Goal: Task Accomplishment & Management: Complete application form

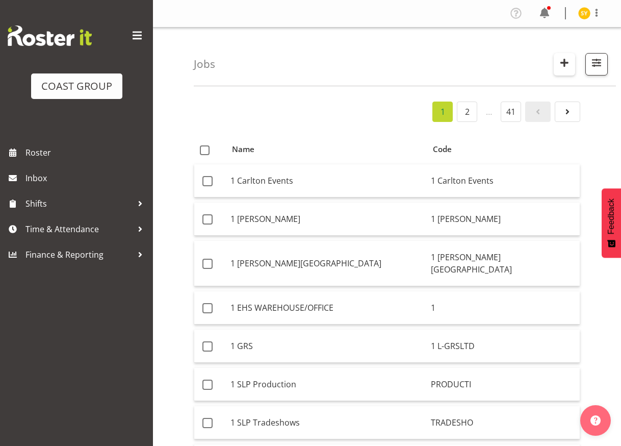
click at [568, 65] on span "button" at bounding box center [564, 62] width 13 height 13
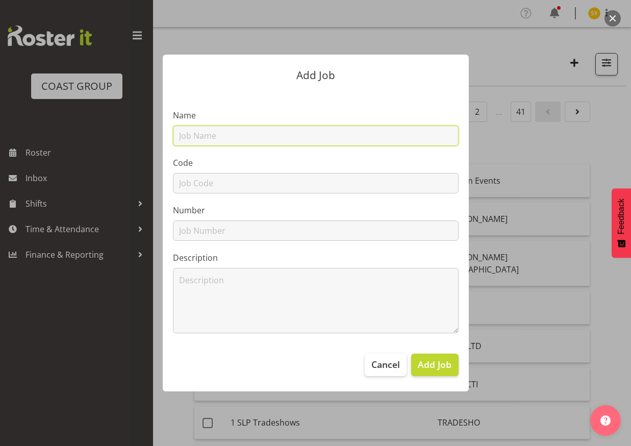
drag, startPoint x: 240, startPoint y: 130, endPoint x: 236, endPoint y: 134, distance: 5.4
click at [240, 130] on input "text" at bounding box center [315, 135] width 285 height 20
paste input "42603120"
type input "42603120"
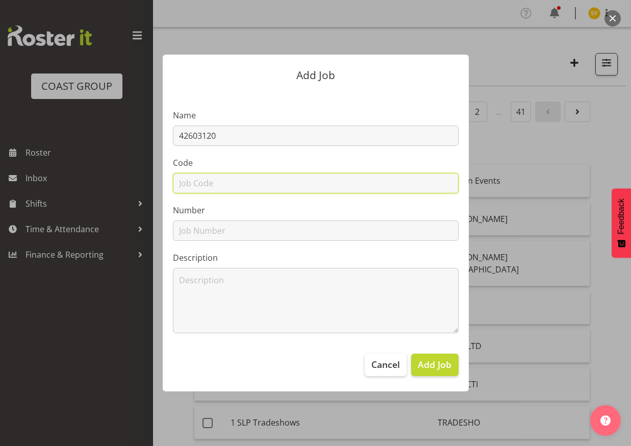
drag, startPoint x: 200, startPoint y: 176, endPoint x: 205, endPoint y: 171, distance: 6.5
click at [200, 176] on input "text" at bounding box center [315, 183] width 285 height 20
paste input "42603120"
type input "42603120"
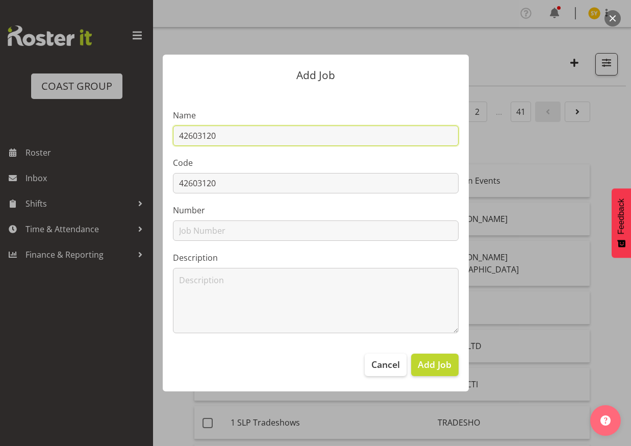
click at [256, 141] on input "42603120" at bounding box center [315, 135] width 285 height 20
paste input "Show Your Ability 2026 - AKL"
drag, startPoint x: 372, startPoint y: 135, endPoint x: 59, endPoint y: 129, distance: 313.1
click at [63, 129] on div "Add Job Name 42603120 - Show Your Ability 2026 - AKL Code 42603120 Number Descr…" at bounding box center [315, 223] width 631 height 446
type input "42603120 - Show Your Ability 2026 - AKL"
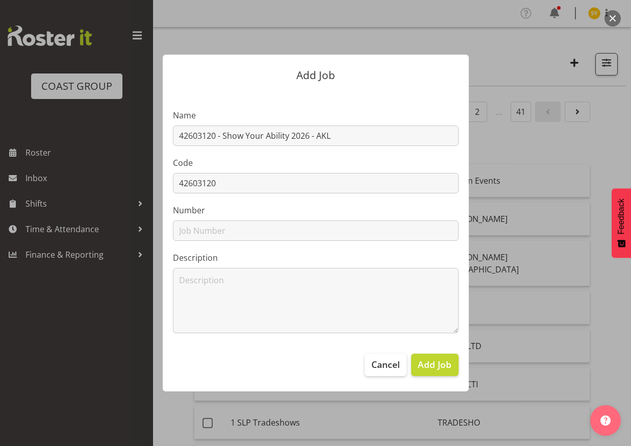
click at [599, 323] on div at bounding box center [315, 223] width 631 height 446
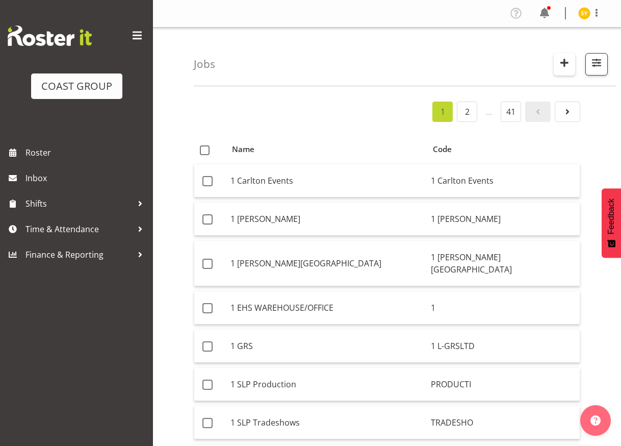
click at [567, 60] on span "button" at bounding box center [564, 62] width 13 height 13
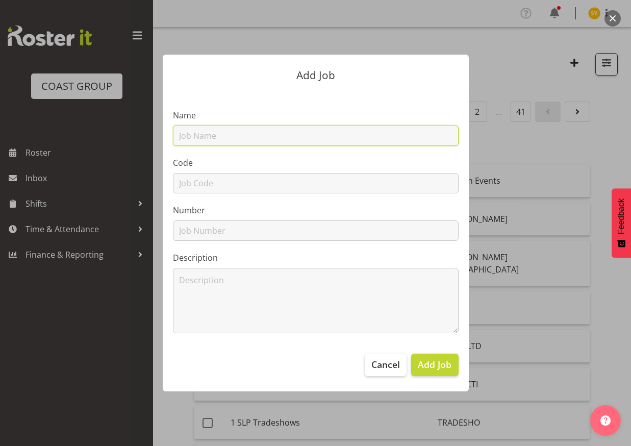
click at [220, 133] on input "text" at bounding box center [315, 135] width 285 height 20
paste input "42603120"
type input "42603120"
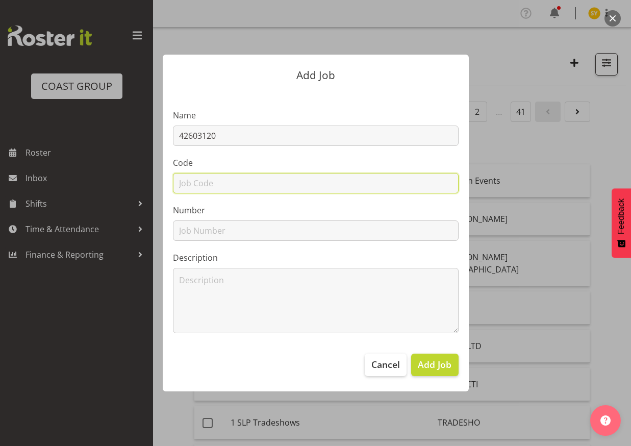
paste input "42603120"
click at [197, 187] on input "text" at bounding box center [315, 183] width 285 height 20
type input "42603120"
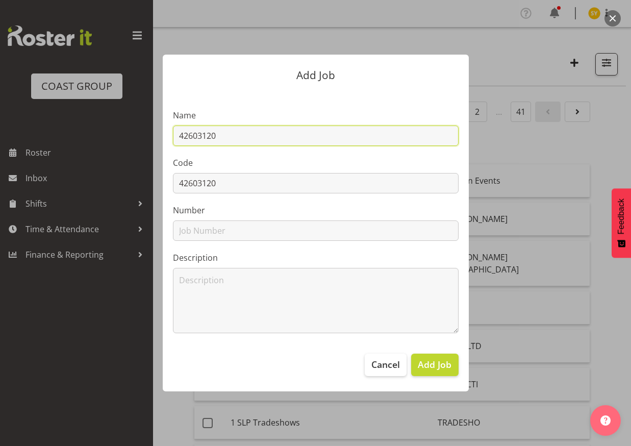
click at [262, 136] on input "42603120" at bounding box center [315, 135] width 285 height 20
type input "42603120 - Show Your Ability 2026 - AKL"
drag, startPoint x: 351, startPoint y: 140, endPoint x: 168, endPoint y: 137, distance: 182.5
click at [168, 137] on section "Name 42603120 - Show Your Ability 2026 - AKL Code 42603120 Number Description" at bounding box center [316, 217] width 306 height 252
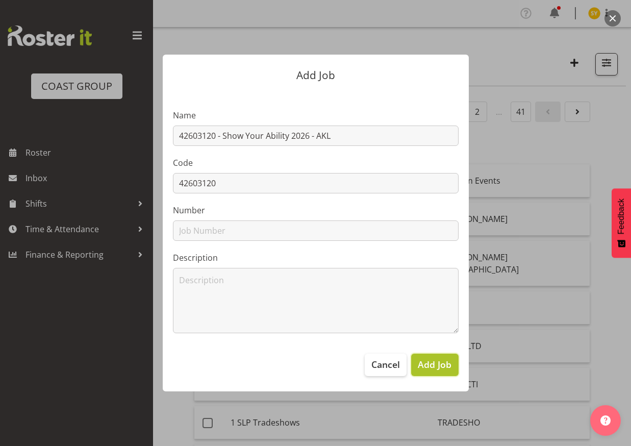
click at [441, 368] on span "Add Job" at bounding box center [434, 363] width 34 height 13
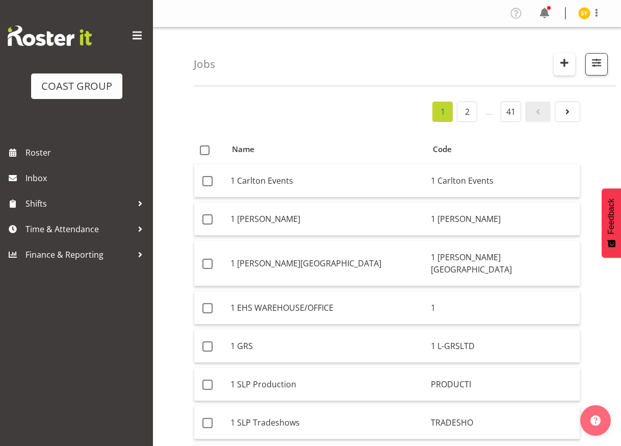
click at [568, 65] on span "button" at bounding box center [564, 62] width 13 height 13
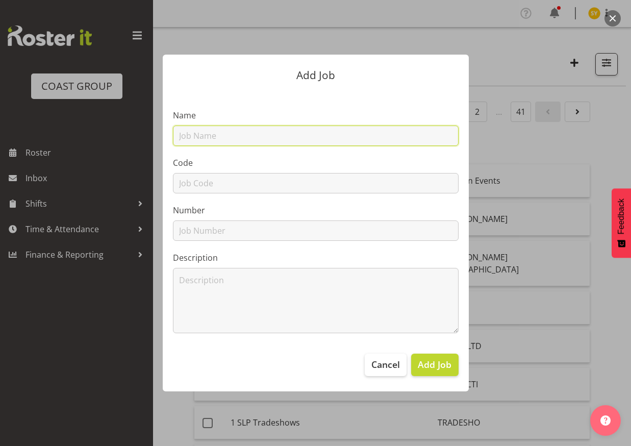
click at [223, 138] on input "text" at bounding box center [315, 135] width 285 height 20
paste input "42603130"
type input "42603130"
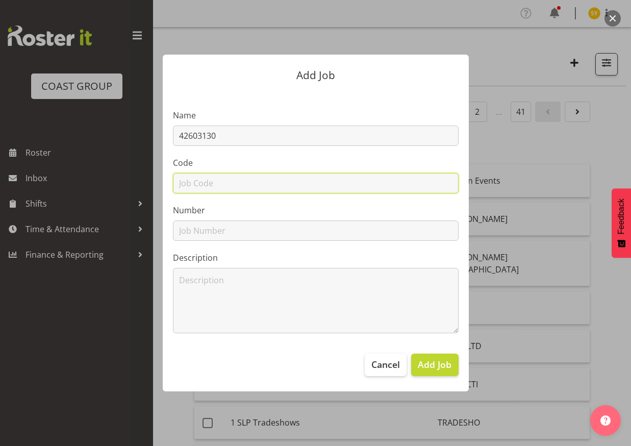
click at [200, 187] on input "text" at bounding box center [315, 183] width 285 height 20
paste input "42603130"
type input "42603130"
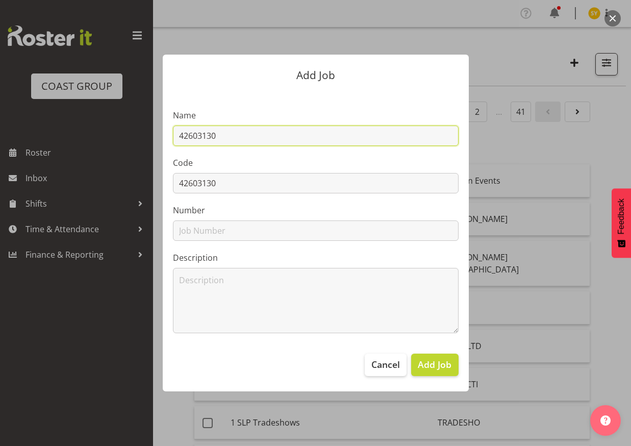
click at [264, 143] on input "42603130" at bounding box center [315, 135] width 285 height 20
paste input "Show Your Ability 2026 - HAM"
type input "42603130 - Show Your Ability 2026 - HAM"
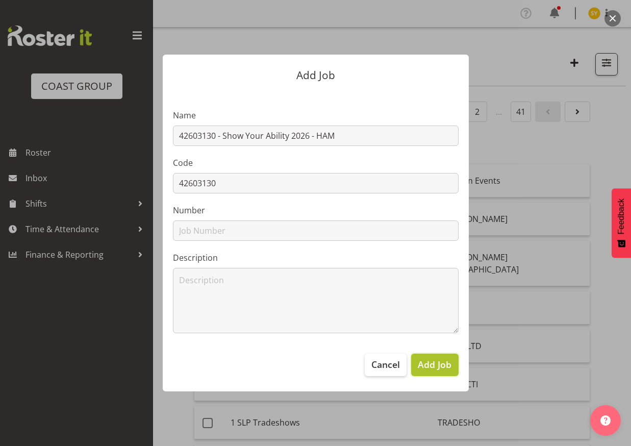
click at [423, 364] on span "Add Job" at bounding box center [434, 363] width 34 height 13
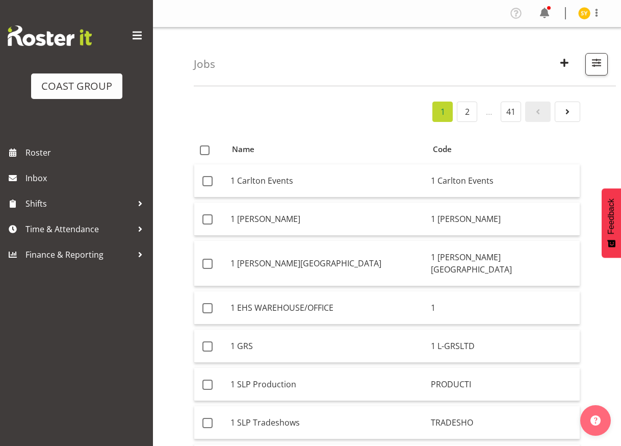
click at [558, 62] on span "button" at bounding box center [564, 62] width 13 height 13
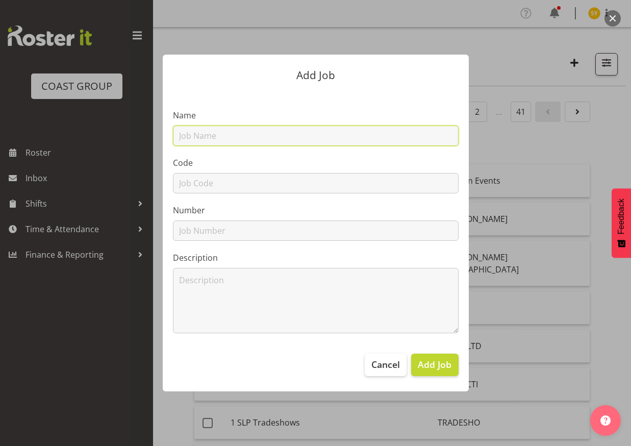
click at [230, 136] on input "text" at bounding box center [315, 135] width 285 height 20
paste input "42603140"
type input "42603140"
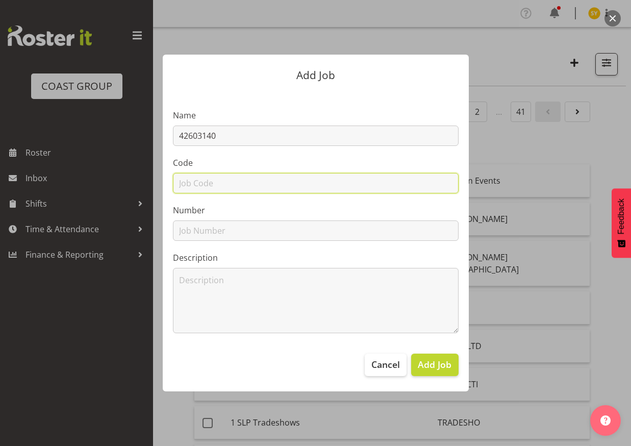
click at [191, 185] on input "text" at bounding box center [315, 183] width 285 height 20
paste input "42603140"
type input "42603140"
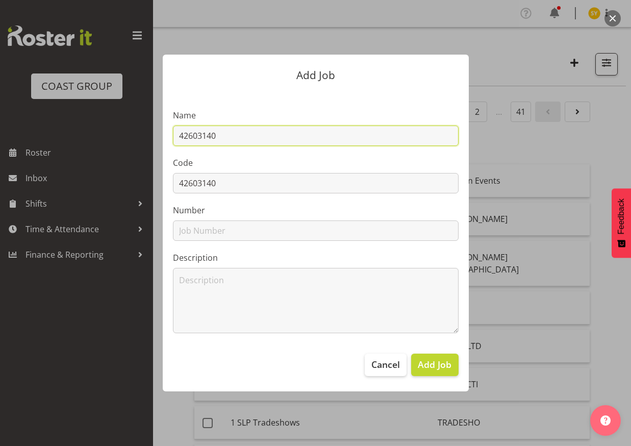
click at [247, 138] on input "42603140" at bounding box center [315, 135] width 285 height 20
paste input "Show Your Ability 2026 - PMR"
type input "42603140 - Show Your Ability 2026 - PMR"
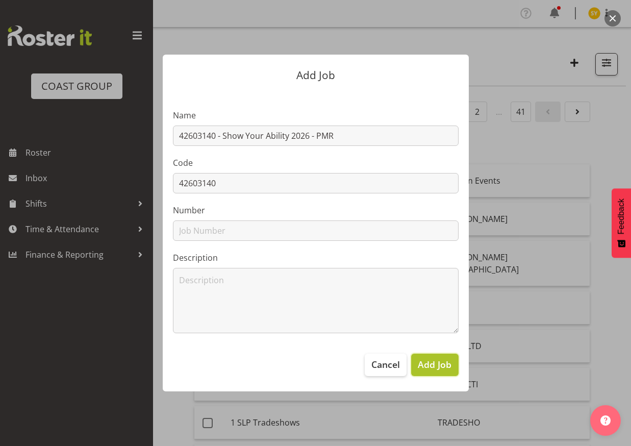
click at [428, 360] on span "Add Job" at bounding box center [434, 363] width 34 height 13
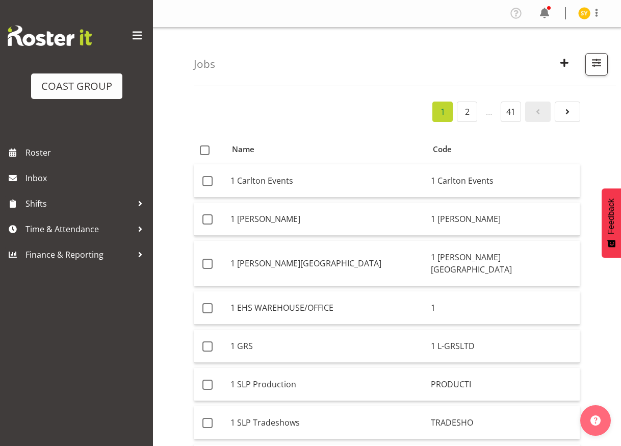
click at [552, 59] on div "Jobs Search Showing active jobs Showing running jobs" at bounding box center [405, 57] width 422 height 59
click at [561, 61] on span "button" at bounding box center [564, 62] width 13 height 13
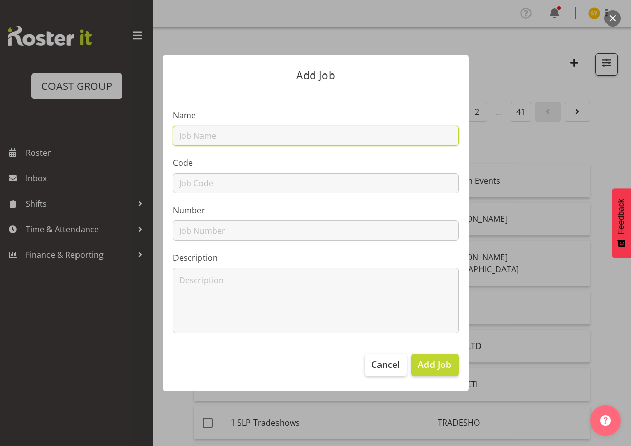
click at [268, 140] on input "text" at bounding box center [315, 135] width 285 height 20
paste input "42603150"
type input "42603150"
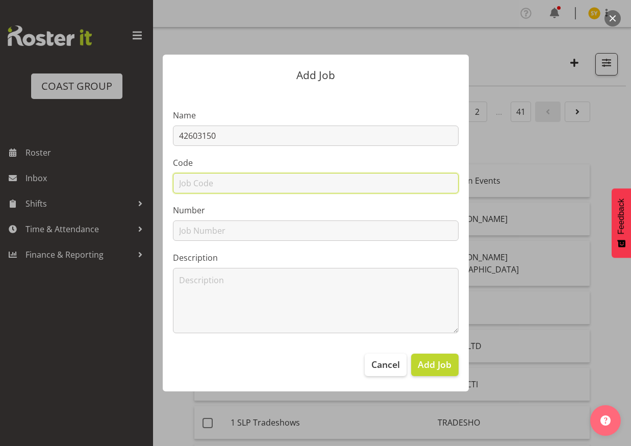
click at [210, 193] on input "text" at bounding box center [315, 183] width 285 height 20
paste input "42603150"
type input "42603150"
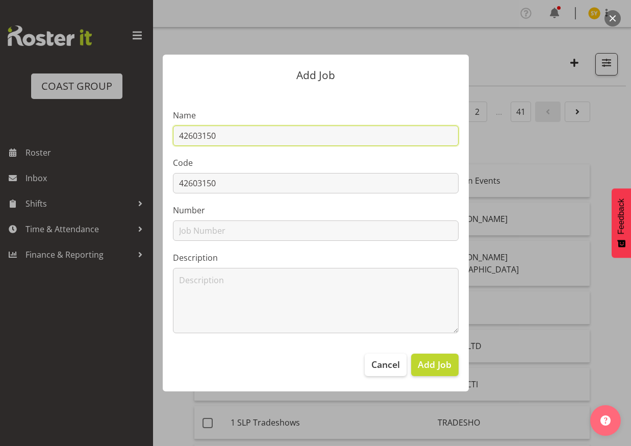
click at [277, 141] on input "42603150" at bounding box center [315, 135] width 285 height 20
paste input "Show Your Ability 2026 - CHC"
type input "42603150 - Show Your Ability 2026 - CHC"
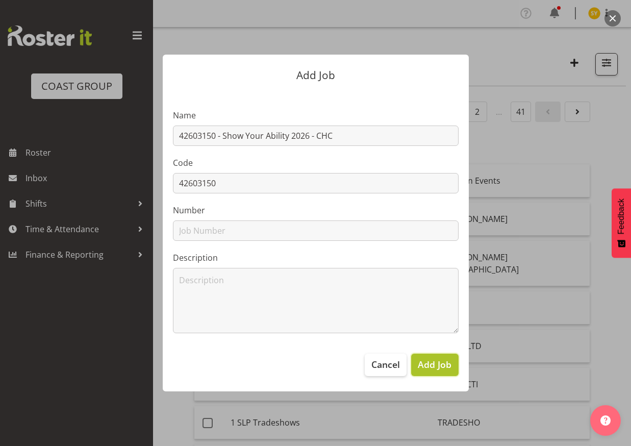
click at [437, 367] on span "Add Job" at bounding box center [434, 363] width 34 height 13
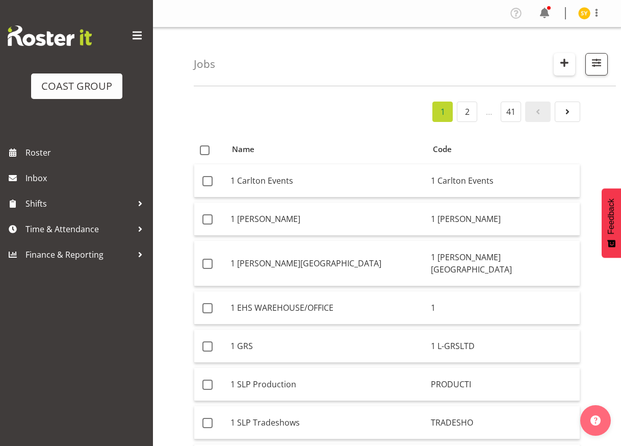
click at [571, 70] on button "button" at bounding box center [564, 64] width 21 height 22
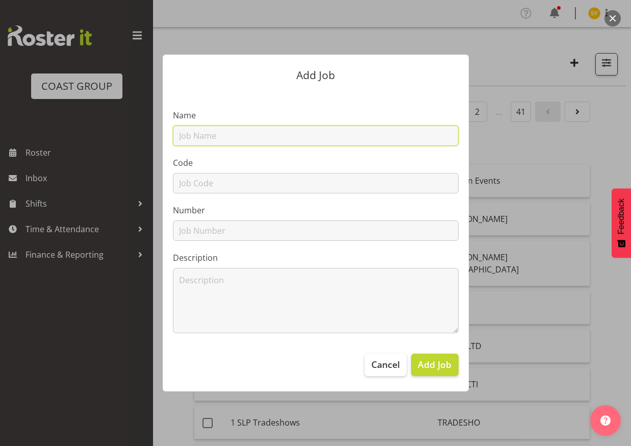
click at [281, 132] on input "text" at bounding box center [315, 135] width 285 height 20
paste input "42607010"
type input "42607010"
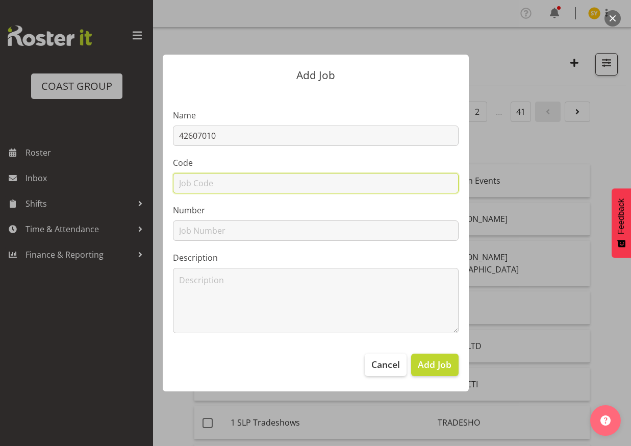
drag, startPoint x: 212, startPoint y: 179, endPoint x: 204, endPoint y: 186, distance: 10.1
click at [204, 186] on input "text" at bounding box center [315, 183] width 285 height 20
paste input "42607010"
type input "42607010"
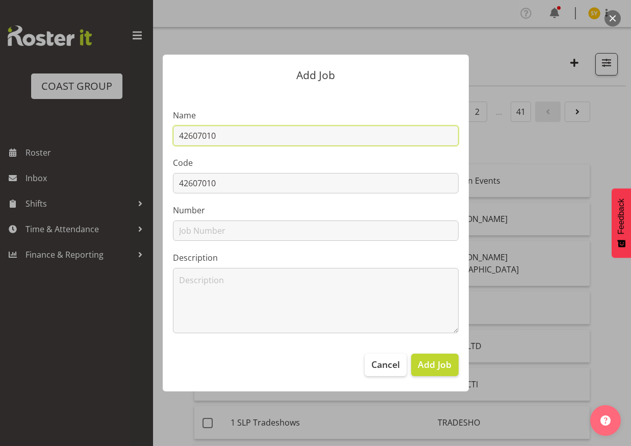
click at [276, 135] on input "42607010" at bounding box center [315, 135] width 285 height 20
paste input "Early Childhood Conference 26"
type input "42607010 - Early Childhood Conference 26"
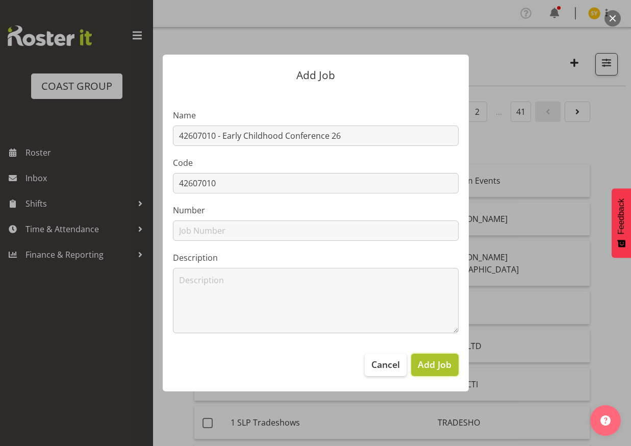
click at [440, 374] on button "Add Job" at bounding box center [434, 364] width 47 height 22
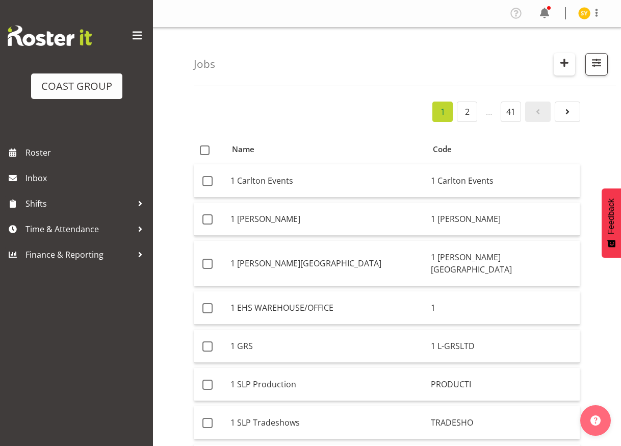
click at [568, 64] on span "button" at bounding box center [564, 62] width 13 height 13
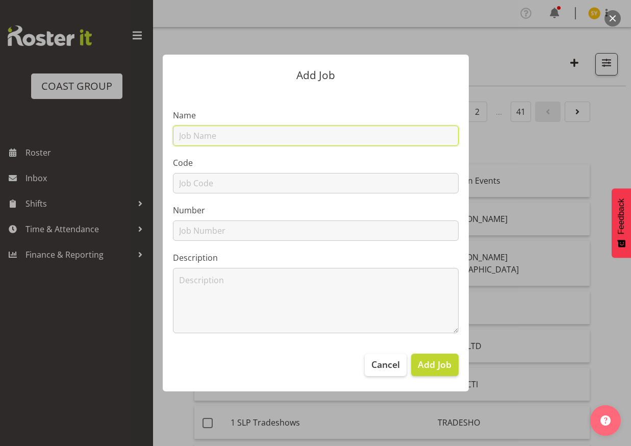
click at [245, 141] on input "text" at bounding box center [315, 135] width 285 height 20
paste input "12603070"
type input "12603070"
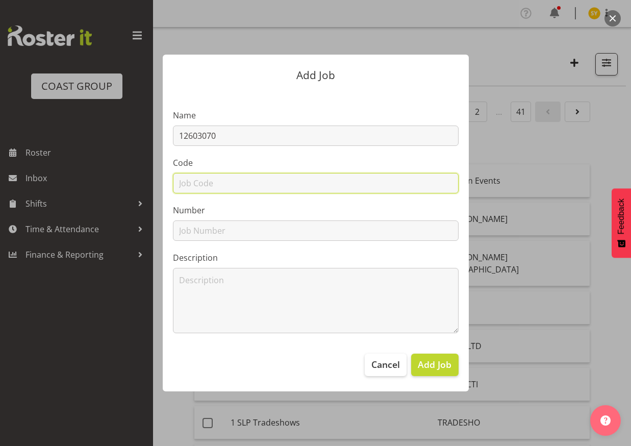
click at [197, 182] on input "text" at bounding box center [315, 183] width 285 height 20
paste input "12603070"
type input "12603070"
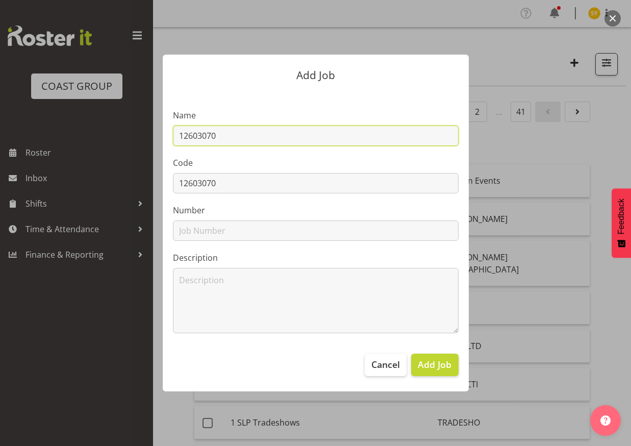
click at [253, 135] on input "12603070" at bounding box center [315, 135] width 285 height 20
type input "12603070 -"
click at [598, 340] on div at bounding box center [315, 223] width 631 height 446
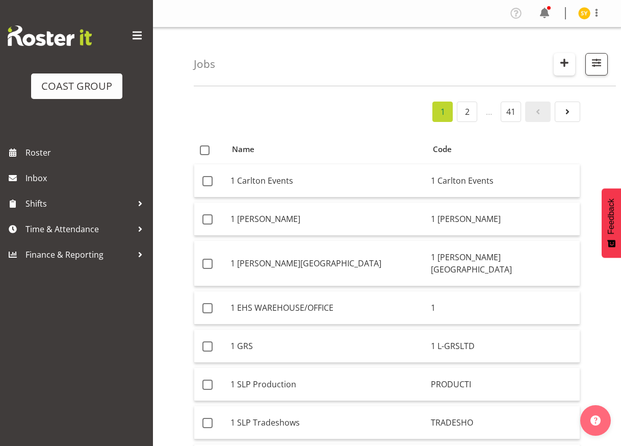
click at [558, 56] on span "button" at bounding box center [564, 62] width 13 height 13
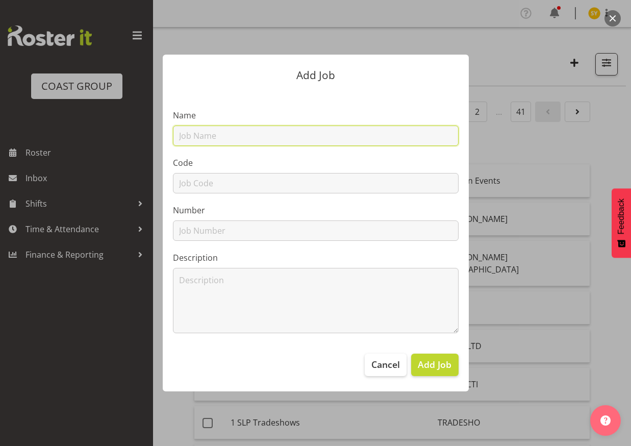
click at [224, 136] on input "text" at bounding box center [315, 135] width 285 height 20
paste input "Auckland Boat Show 2026"
type input "12603070 - Auckland Boat Show 2026"
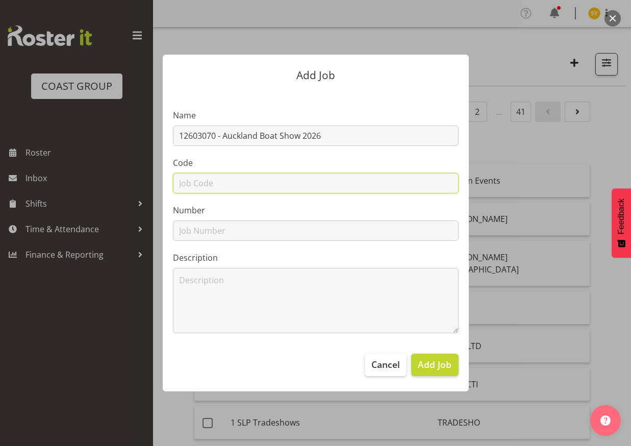
click at [215, 181] on input "text" at bounding box center [315, 183] width 285 height 20
type input "12603070"
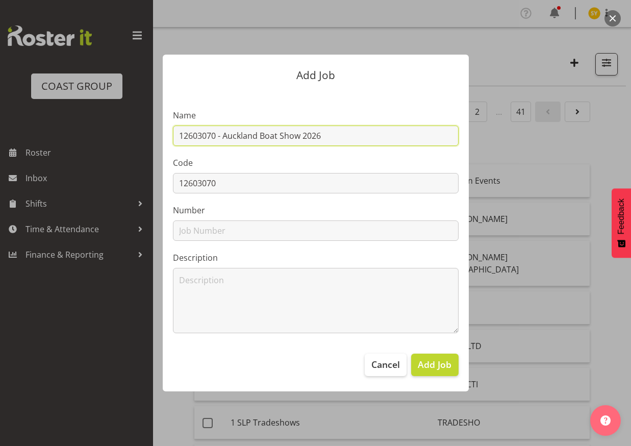
drag, startPoint x: 346, startPoint y: 135, endPoint x: 100, endPoint y: 132, distance: 245.2
click at [100, 132] on div "Add Job Name 12603070 - [GEOGRAPHIC_DATA] Boat Show 2026 Code 12603070 Number D…" at bounding box center [315, 222] width 489 height 387
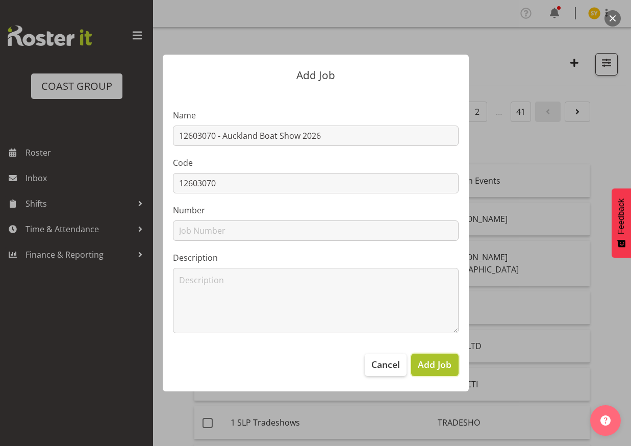
click at [438, 366] on span "Add Job" at bounding box center [434, 363] width 34 height 13
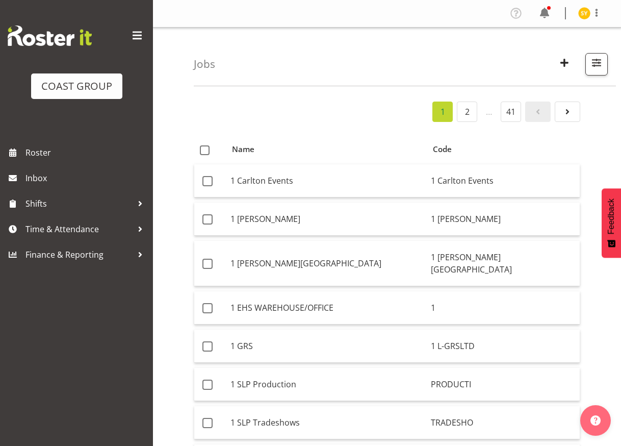
click at [565, 65] on span "button" at bounding box center [564, 62] width 13 height 13
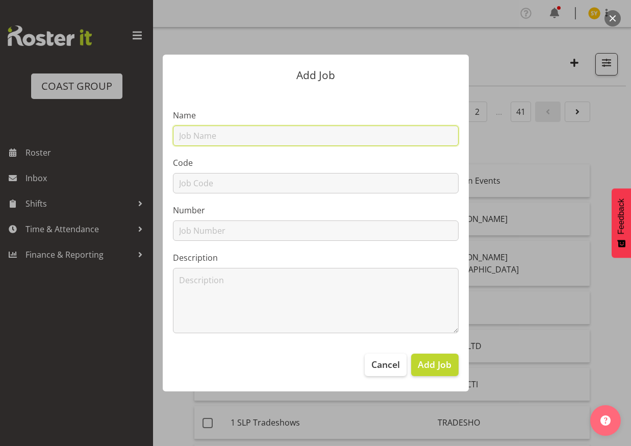
click at [284, 141] on input "text" at bounding box center [315, 135] width 285 height 20
paste input "62609010"
type input "62609010"
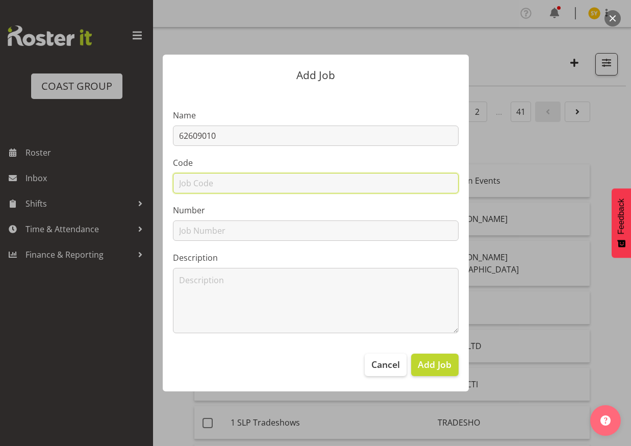
drag, startPoint x: 191, startPoint y: 181, endPoint x: 200, endPoint y: 173, distance: 11.9
click at [191, 181] on input "text" at bounding box center [315, 183] width 285 height 20
paste input "62609010"
type input "62609010"
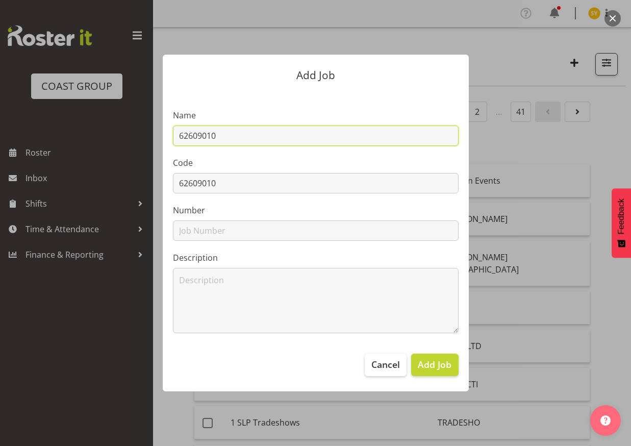
click at [262, 132] on input "62609010" at bounding box center [315, 135] width 285 height 20
paste input "Christchurch Baby Expo 26"
drag, startPoint x: 353, startPoint y: 145, endPoint x: 113, endPoint y: 128, distance: 240.7
click at [114, 128] on div "Add Job Name 62609010 - Christchurch Baby Expo 26 Code 62609010 Number Descript…" at bounding box center [315, 222] width 489 height 387
type input "62609010 - Christchurch Baby Expo 26"
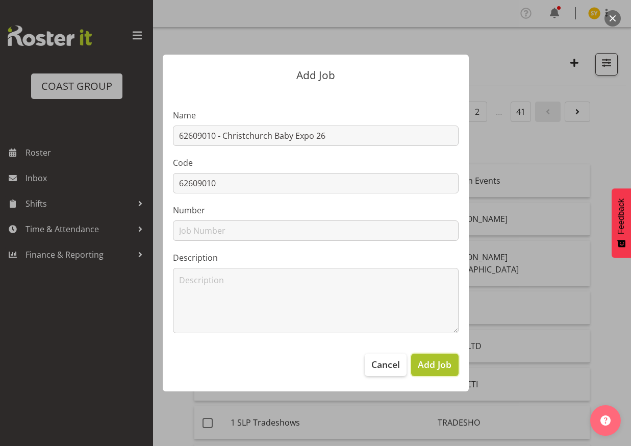
click at [437, 359] on span "Add Job" at bounding box center [434, 363] width 34 height 13
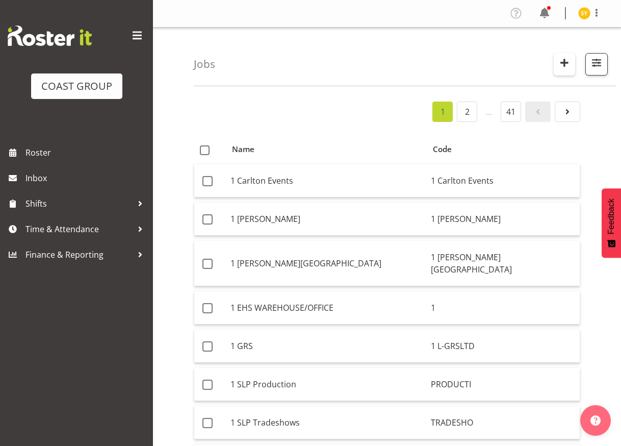
click at [559, 66] on span "button" at bounding box center [564, 62] width 13 height 13
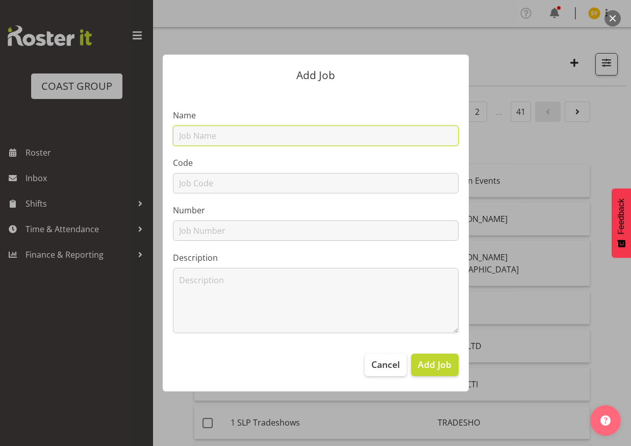
click at [281, 140] on input "text" at bounding box center [315, 135] width 285 height 20
paste input "6251006A"
type input "6251006A"
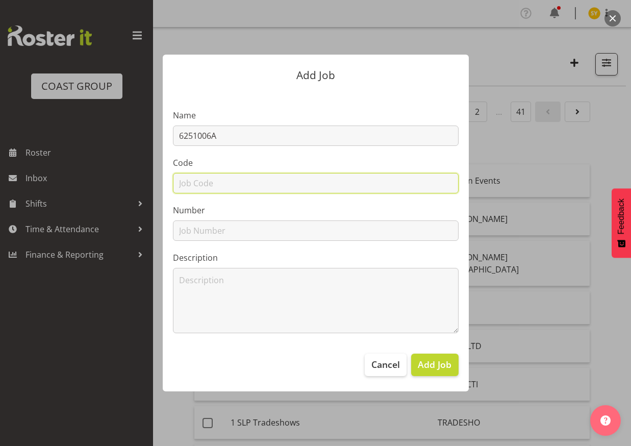
click at [223, 175] on input "text" at bounding box center [315, 183] width 285 height 20
paste input "6251006A"
type input "6251006A"
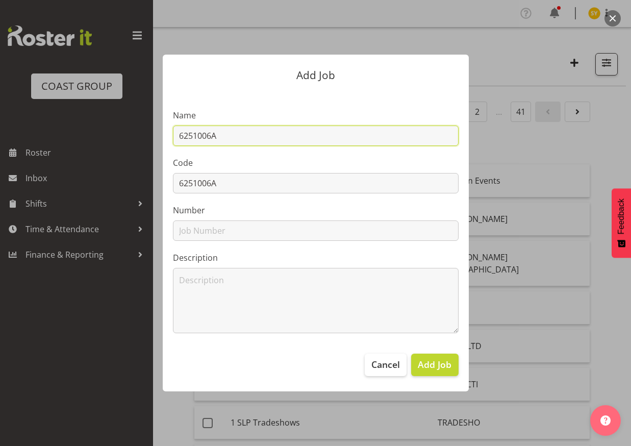
click at [252, 140] on input "6251006A" at bounding box center [315, 135] width 285 height 20
type input "6251006A -"
drag, startPoint x: 600, startPoint y: 319, endPoint x: 594, endPoint y: 316, distance: 6.4
click at [600, 319] on div at bounding box center [315, 223] width 631 height 446
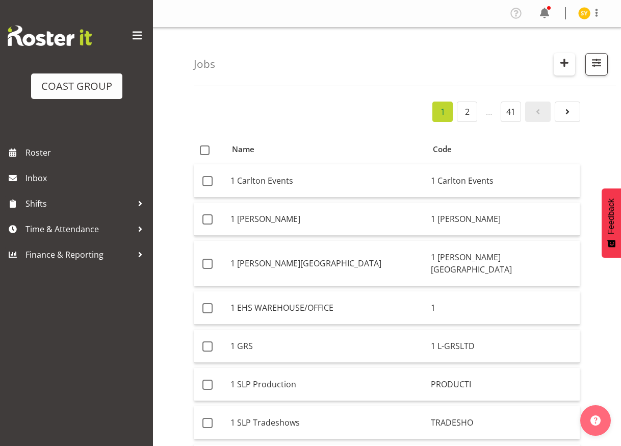
click at [567, 68] on span "button" at bounding box center [564, 62] width 13 height 13
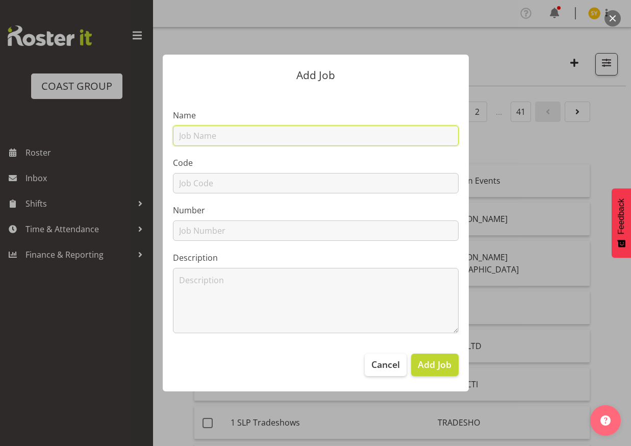
click at [263, 140] on input "text" at bounding box center [315, 135] width 285 height 20
paste input "Malley&Co@CanterburyHome [DATE]"
type input "6251006A - Malley&Co@CanterburyHome [DATE]"
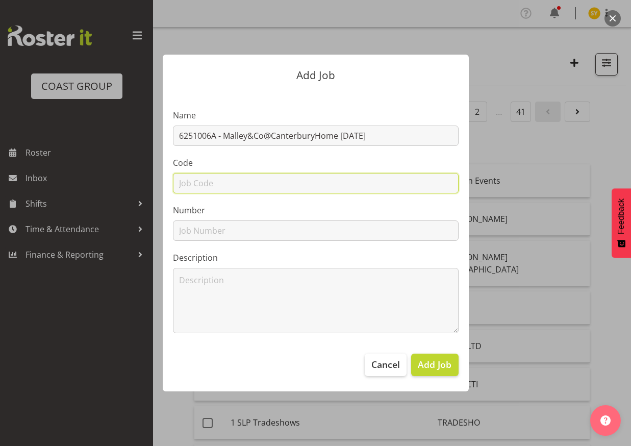
click at [213, 185] on input "text" at bounding box center [315, 183] width 285 height 20
type input "6251006A"
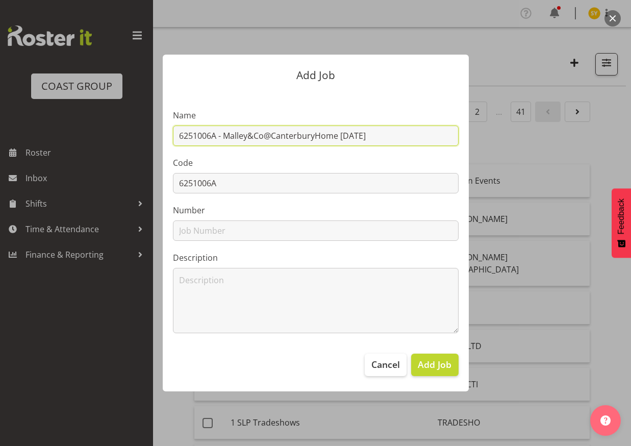
drag, startPoint x: 391, startPoint y: 136, endPoint x: 121, endPoint y: 140, distance: 270.2
click at [121, 140] on div "Add Job Name 6251006A - Malley&Co@CanterburyHome [DATE] Code 6251006A Number De…" at bounding box center [315, 222] width 489 height 387
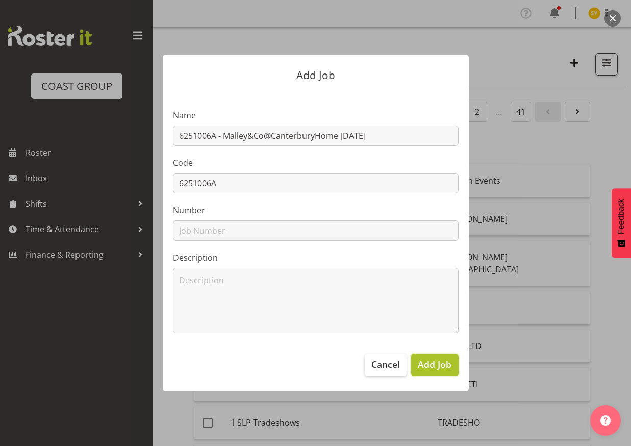
click at [436, 370] on span "Add Job" at bounding box center [434, 363] width 34 height 13
